Goal: Task Accomplishment & Management: Complete application form

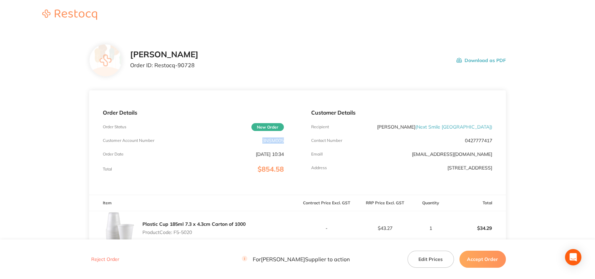
drag, startPoint x: 261, startPoint y: 142, endPoint x: 290, endPoint y: 142, distance: 28.4
click at [290, 142] on div "Order Details Order Status New Order Customer Account Number 3NSM005 Order Date…" at bounding box center [193, 143] width 208 height 105
copy p "3NSM005"
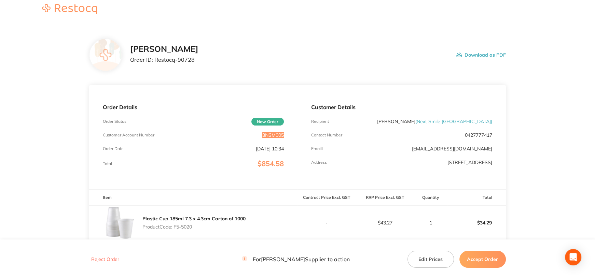
scroll to position [102, 0]
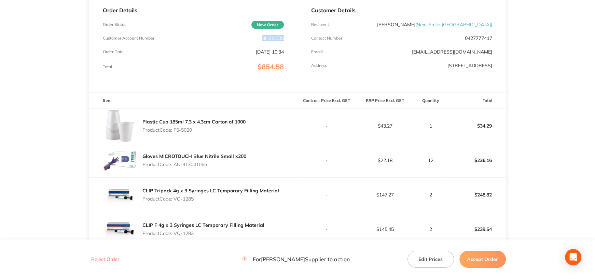
drag, startPoint x: 175, startPoint y: 129, endPoint x: 224, endPoint y: 130, distance: 49.5
click at [224, 130] on p "Product Code: F5-5020" at bounding box center [193, 129] width 103 height 5
copy p "F5-5020"
drag, startPoint x: 584, startPoint y: 99, endPoint x: 595, endPoint y: 99, distance: 10.6
click at [592, 99] on main "[PERSON_NAME] Order ID: Restocq- 90728 Download as PDF Order Details Order Stat…" at bounding box center [297, 168] width 595 height 481
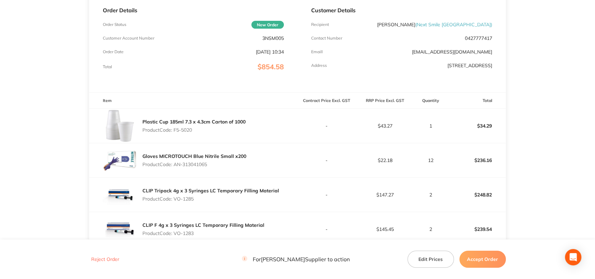
drag, startPoint x: 174, startPoint y: 165, endPoint x: 224, endPoint y: 165, distance: 50.6
click at [224, 165] on p "Product Code: AN-313041065" at bounding box center [194, 164] width 104 height 5
copy p "AN-313041065"
drag, startPoint x: 175, startPoint y: 198, endPoint x: 213, endPoint y: 199, distance: 37.9
click at [213, 199] on p "Product Code: VO-1285" at bounding box center [210, 198] width 137 height 5
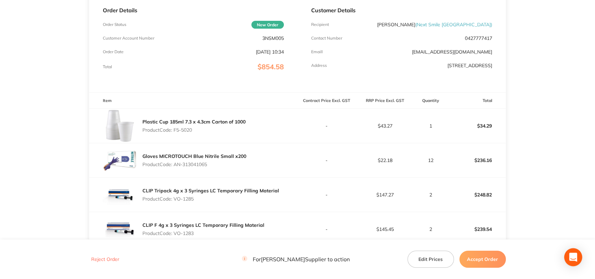
copy p "VO-1285"
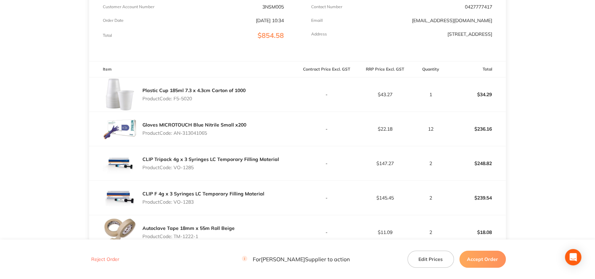
scroll to position [239, 0]
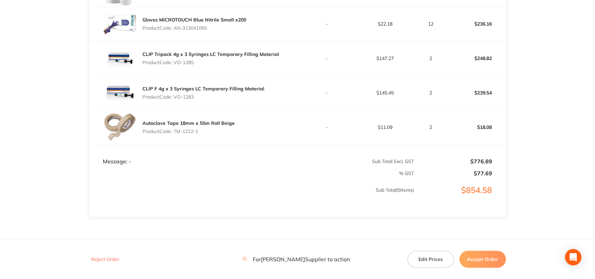
drag, startPoint x: 178, startPoint y: 96, endPoint x: 200, endPoint y: 96, distance: 21.9
click at [200, 96] on p "Product Code: VO-1283" at bounding box center [203, 96] width 122 height 5
copy p "VO-1283"
drag, startPoint x: 176, startPoint y: 130, endPoint x: 245, endPoint y: 130, distance: 69.3
click at [245, 130] on div "Autoclave Tape 18mm x 55m Roll Beige Product Code: TM-1222-1" at bounding box center [193, 127] width 208 height 34
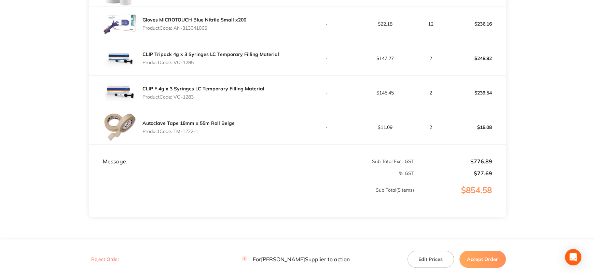
copy p "TM-1222-1"
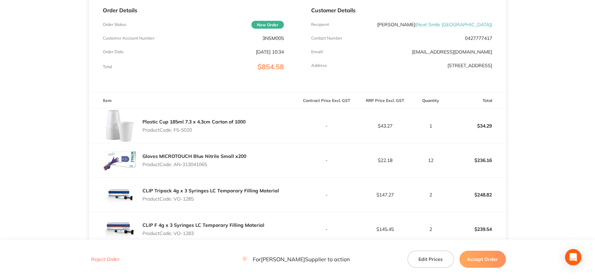
drag, startPoint x: 482, startPoint y: 261, endPoint x: 461, endPoint y: 246, distance: 25.9
click at [482, 261] on button "Accept Order" at bounding box center [482, 259] width 46 height 17
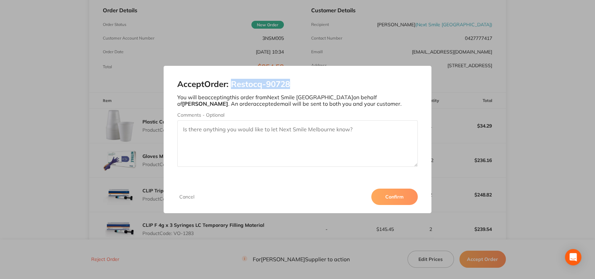
drag, startPoint x: 234, startPoint y: 85, endPoint x: 306, endPoint y: 83, distance: 72.8
click at [306, 83] on h2 "Accept Order: Restocq- 90728" at bounding box center [297, 85] width 241 height 10
copy h2 "Restocq- 90728"
click at [383, 193] on button "Confirm" at bounding box center [394, 197] width 46 height 16
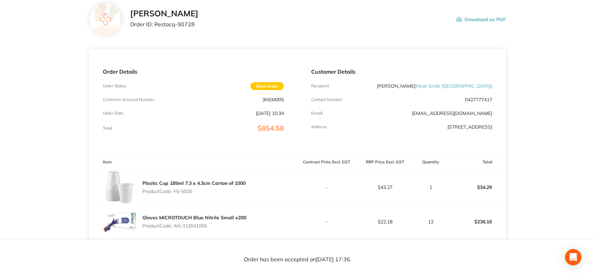
scroll to position [0, 0]
